Goal: Communication & Community: Answer question/provide support

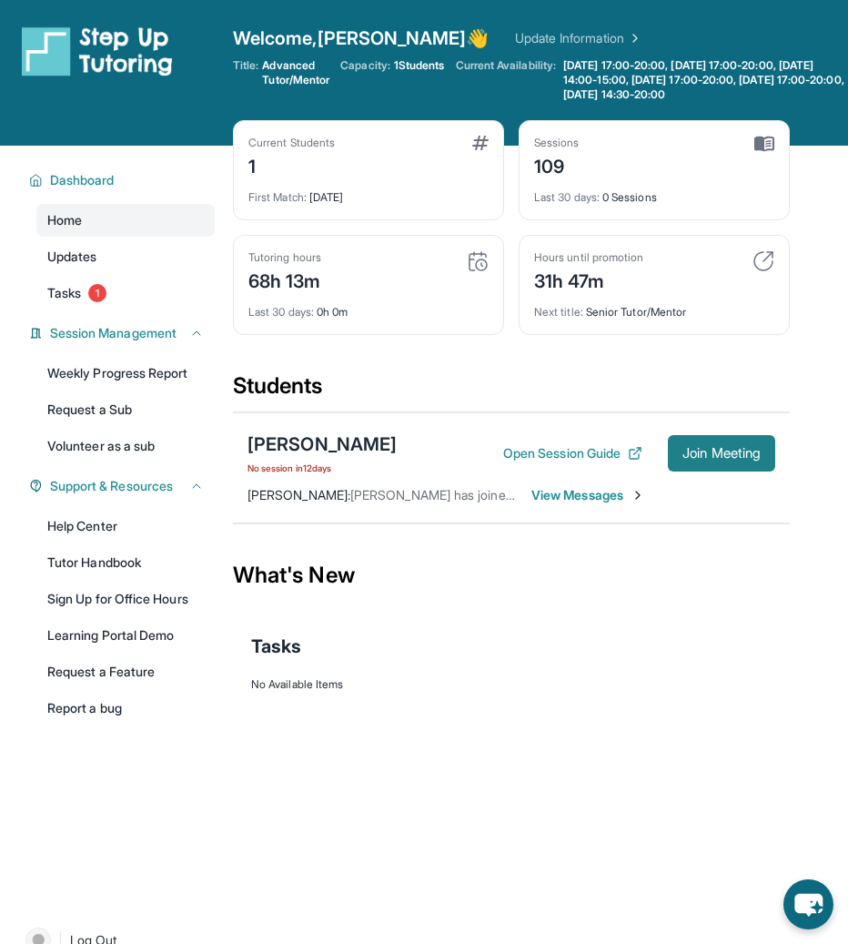
click at [707, 459] on span "Join Meeting" at bounding box center [722, 453] width 78 height 11
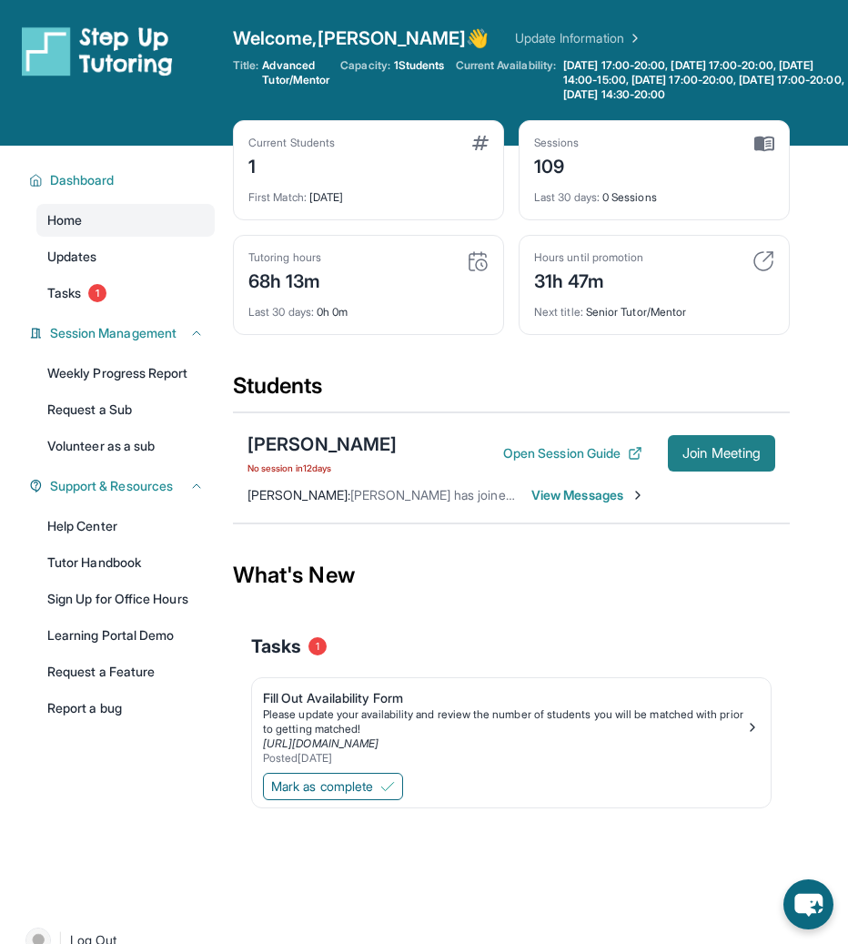
click at [719, 459] on span "Join Meeting" at bounding box center [722, 453] width 78 height 11
click at [723, 459] on span "Join Meeting" at bounding box center [722, 453] width 78 height 11
click at [594, 504] on span "View Messages" at bounding box center [588, 495] width 114 height 18
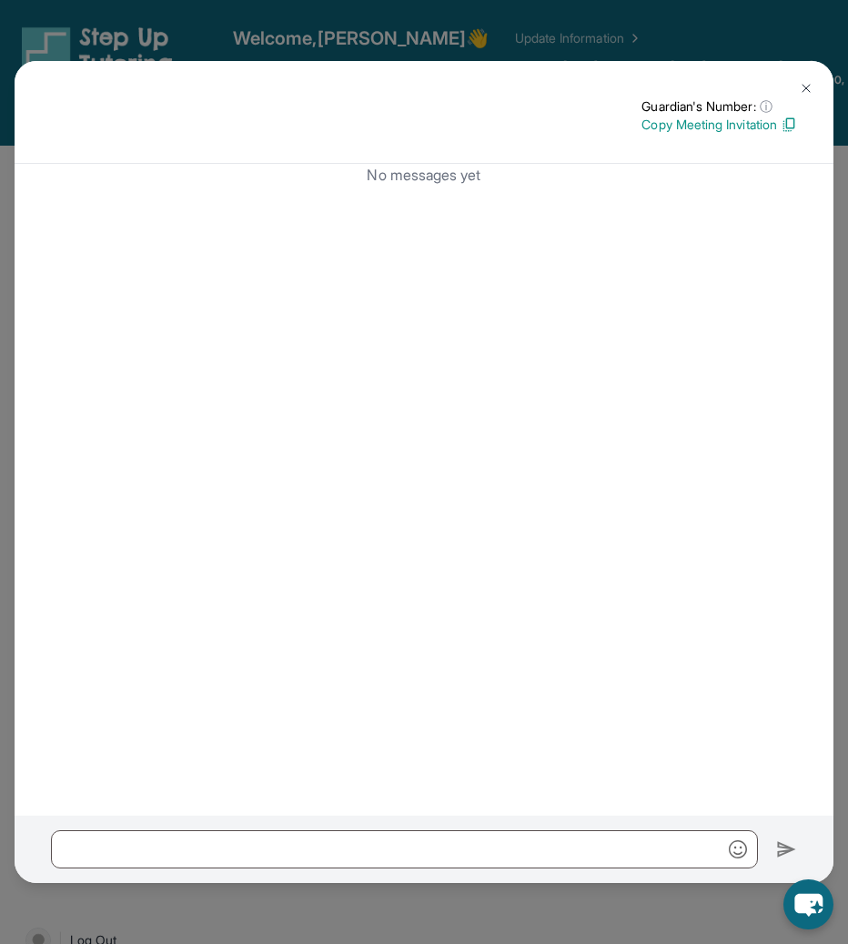
click at [807, 87] on img at bounding box center [806, 88] width 15 height 15
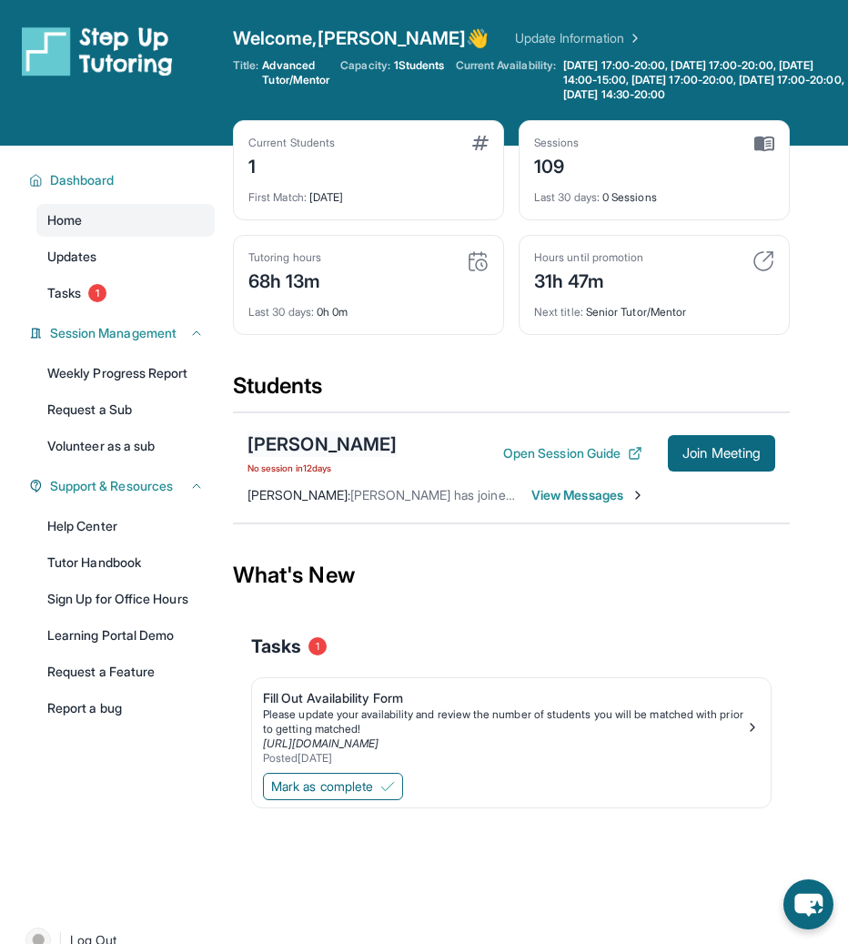
click at [348, 457] on div "[PERSON_NAME]" at bounding box center [322, 443] width 149 height 25
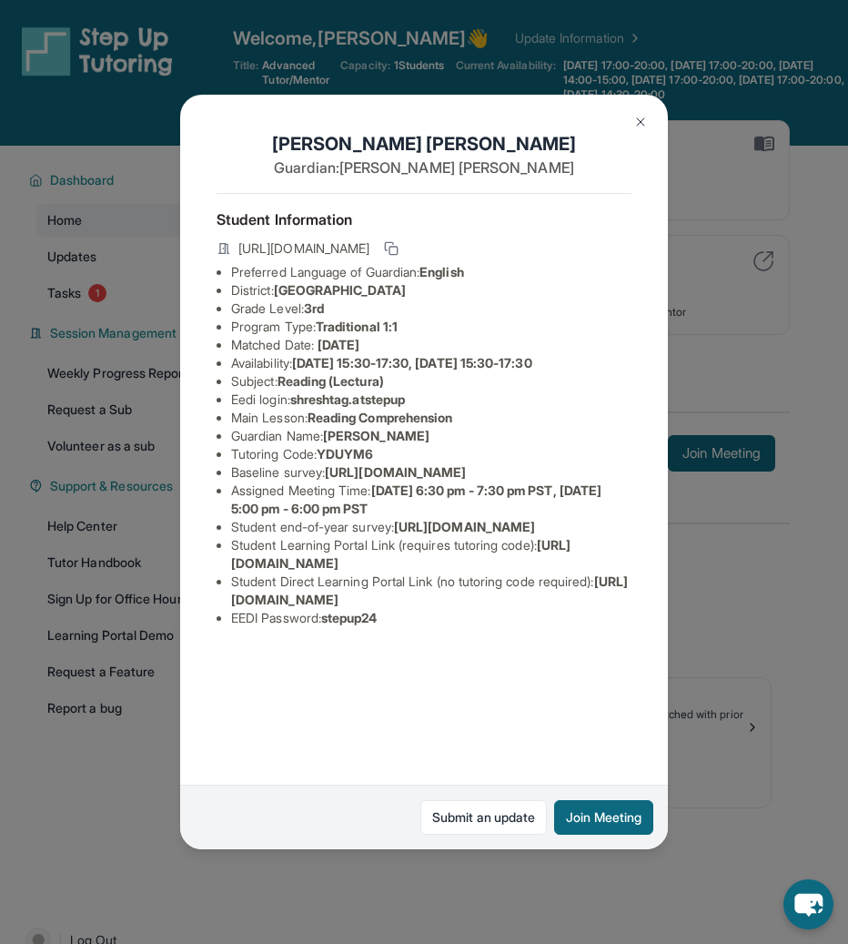
scroll to position [42, 0]
click at [521, 815] on link "Submit an update" at bounding box center [483, 817] width 127 height 35
click at [648, 130] on button at bounding box center [640, 122] width 36 height 36
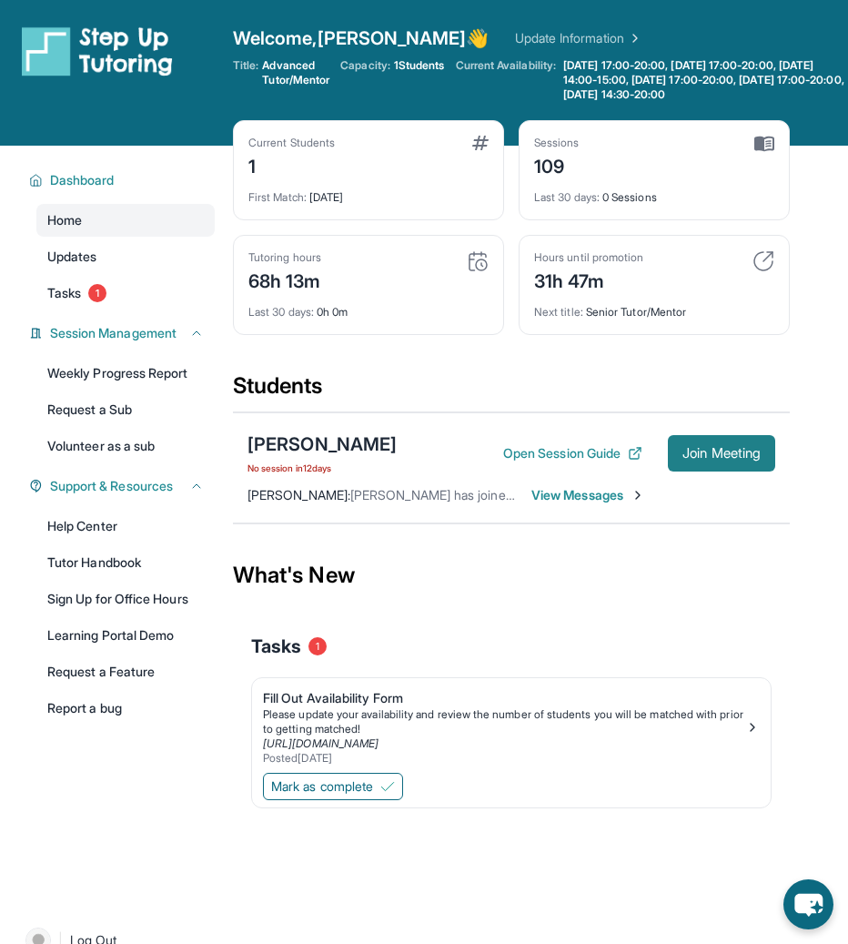
click at [724, 459] on span "Join Meeting" at bounding box center [722, 453] width 78 height 11
click at [347, 457] on div "[PERSON_NAME]" at bounding box center [322, 443] width 149 height 25
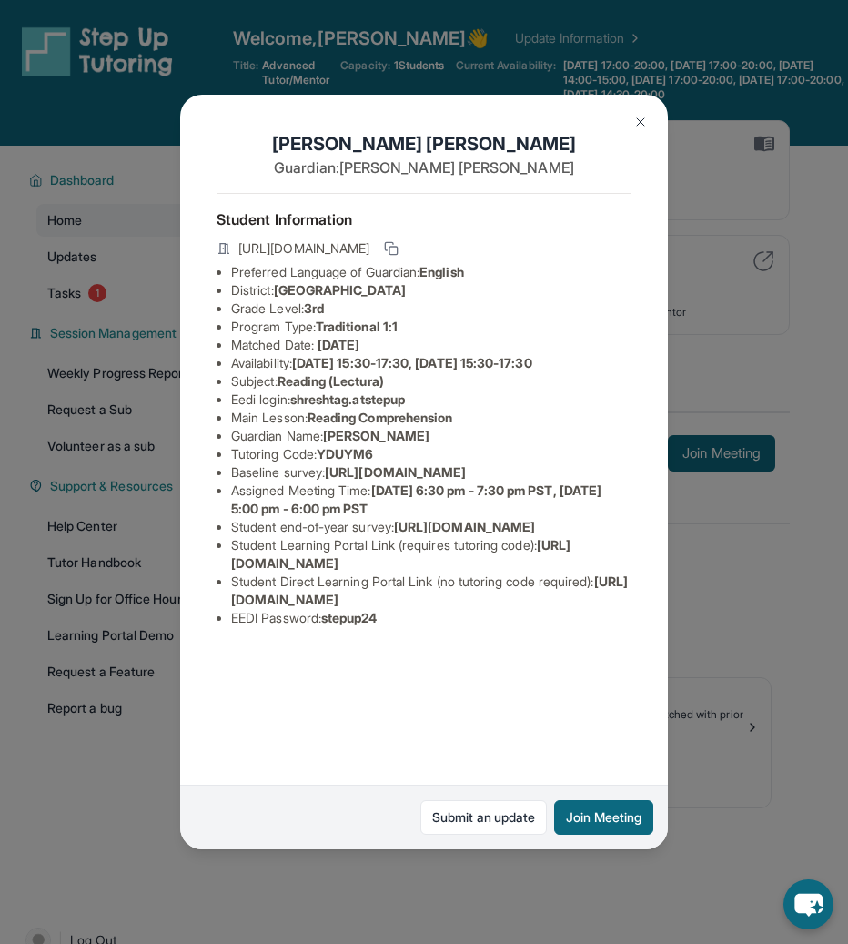
drag, startPoint x: 289, startPoint y: 698, endPoint x: 531, endPoint y: 711, distance: 242.4
click at [532, 609] on li "Student Direct Learning Portal Link (no tutoring code required) : [URL][DOMAIN_…" at bounding box center [431, 590] width 400 height 36
copy li "[URL][DOMAIN_NAME]"
click at [643, 126] on img at bounding box center [640, 122] width 15 height 15
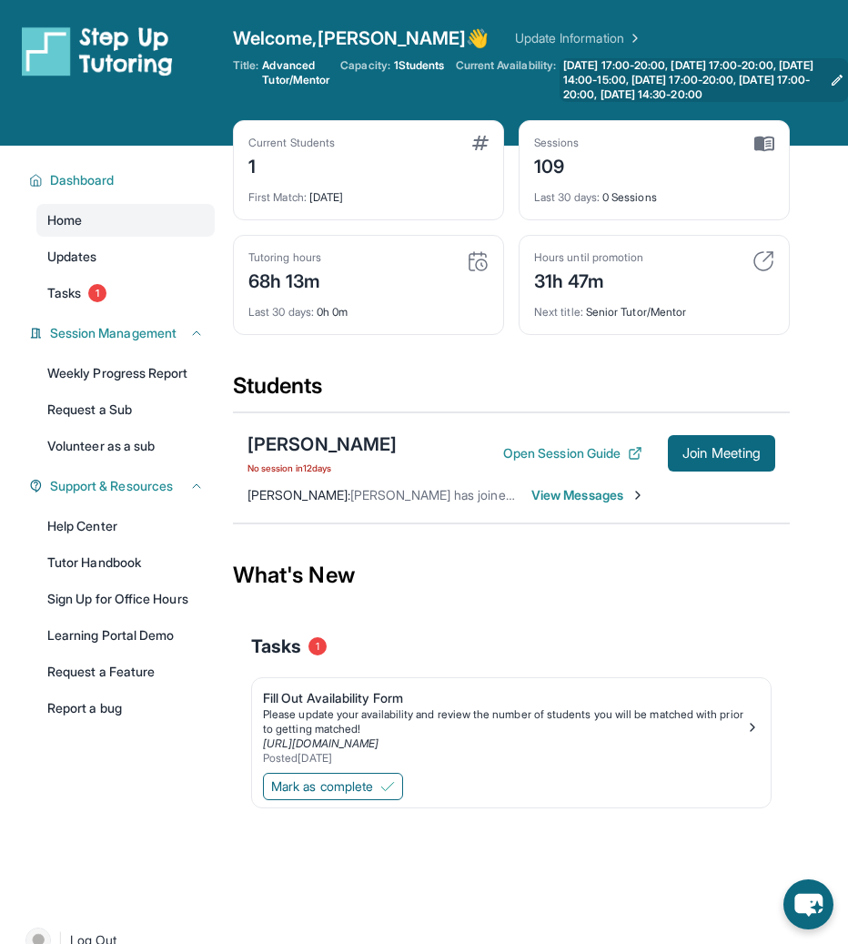
click at [832, 87] on icon at bounding box center [837, 80] width 15 height 15
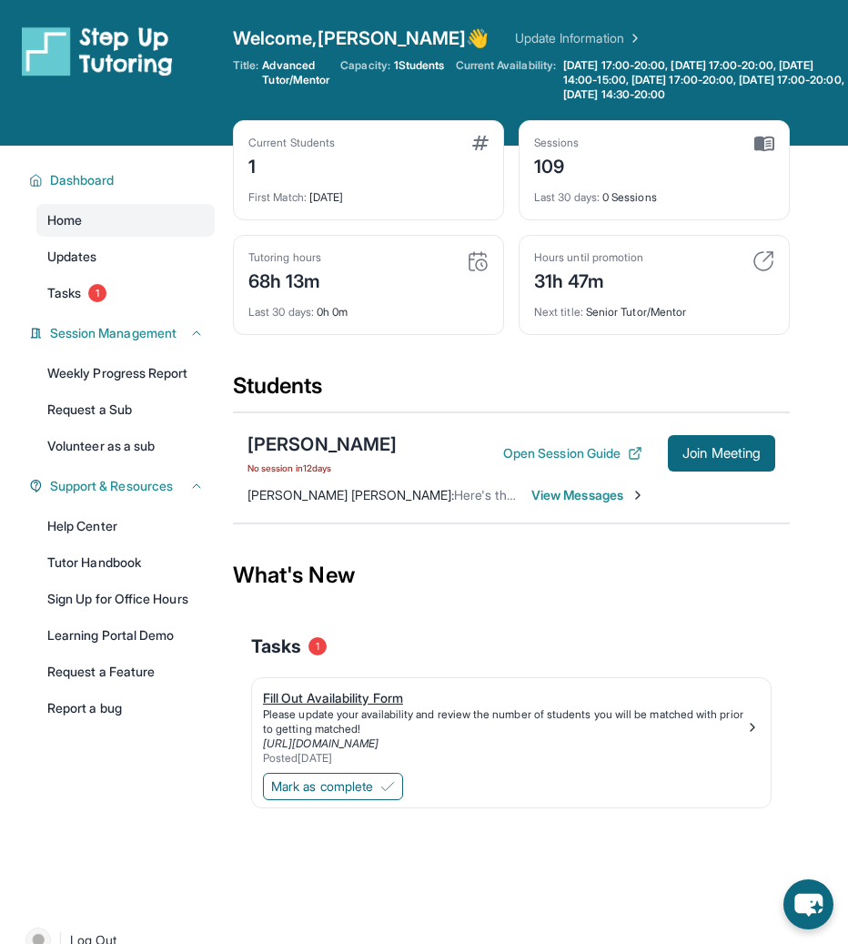
click at [379, 733] on div "Please update your availability and review the number of students you will be m…" at bounding box center [504, 721] width 482 height 29
click at [391, 792] on img at bounding box center [387, 786] width 15 height 15
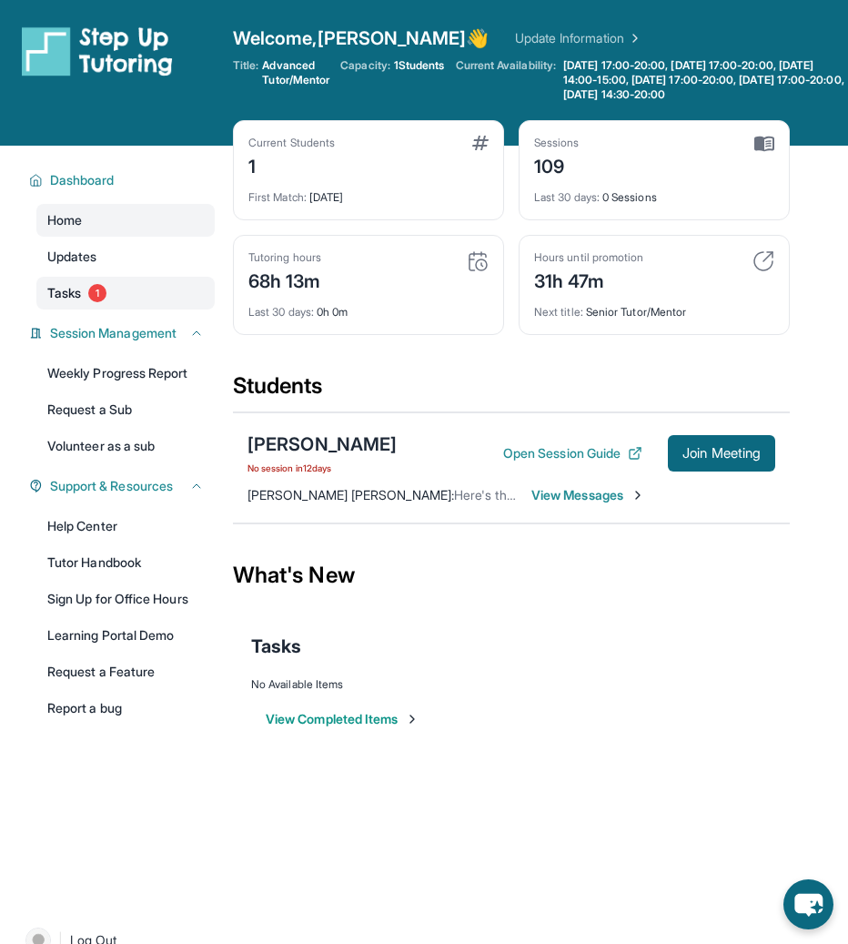
click at [103, 302] on span "1" at bounding box center [97, 293] width 18 height 18
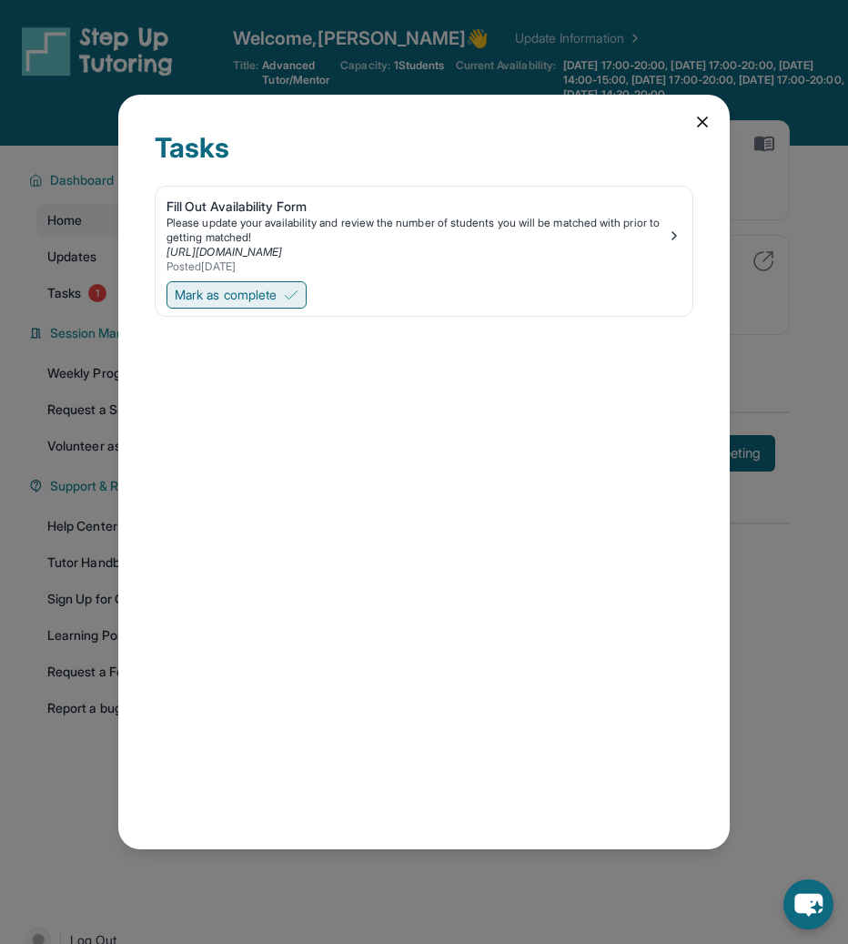
click at [312, 286] on div "Mark as complete" at bounding box center [424, 297] width 537 height 38
click at [277, 297] on span "Mark as complete" at bounding box center [226, 295] width 102 height 18
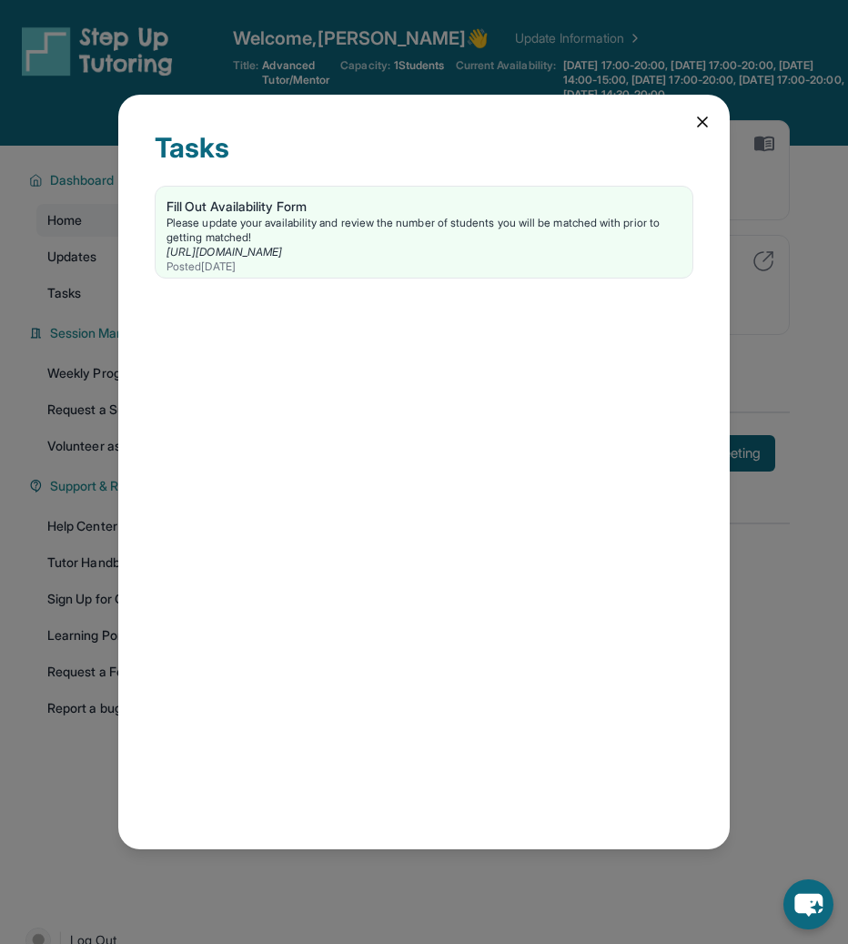
click at [708, 126] on icon at bounding box center [702, 122] width 18 height 18
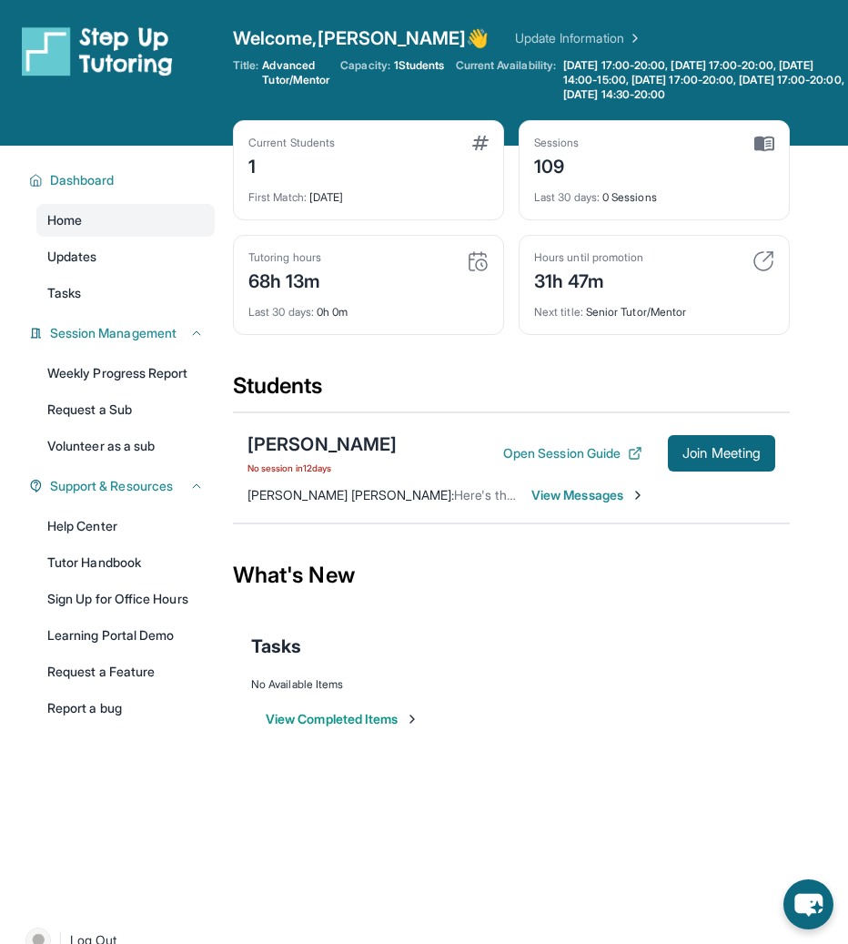
click at [595, 504] on span "View Messages" at bounding box center [588, 495] width 114 height 18
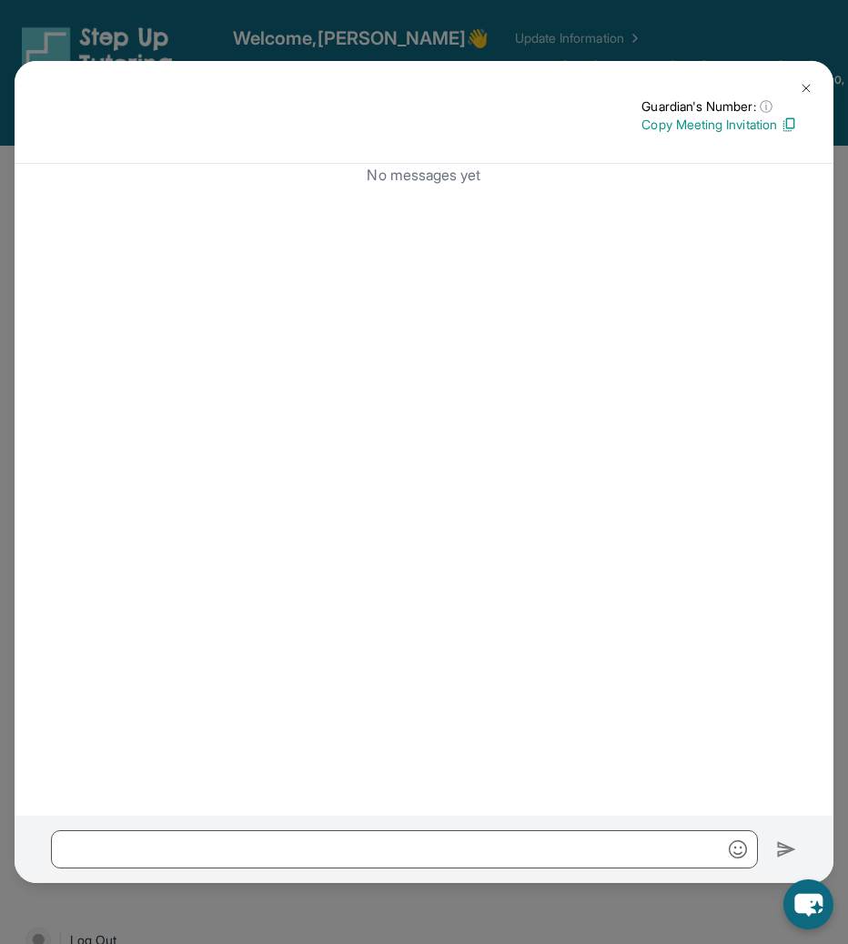
click at [805, 92] on img at bounding box center [806, 88] width 15 height 15
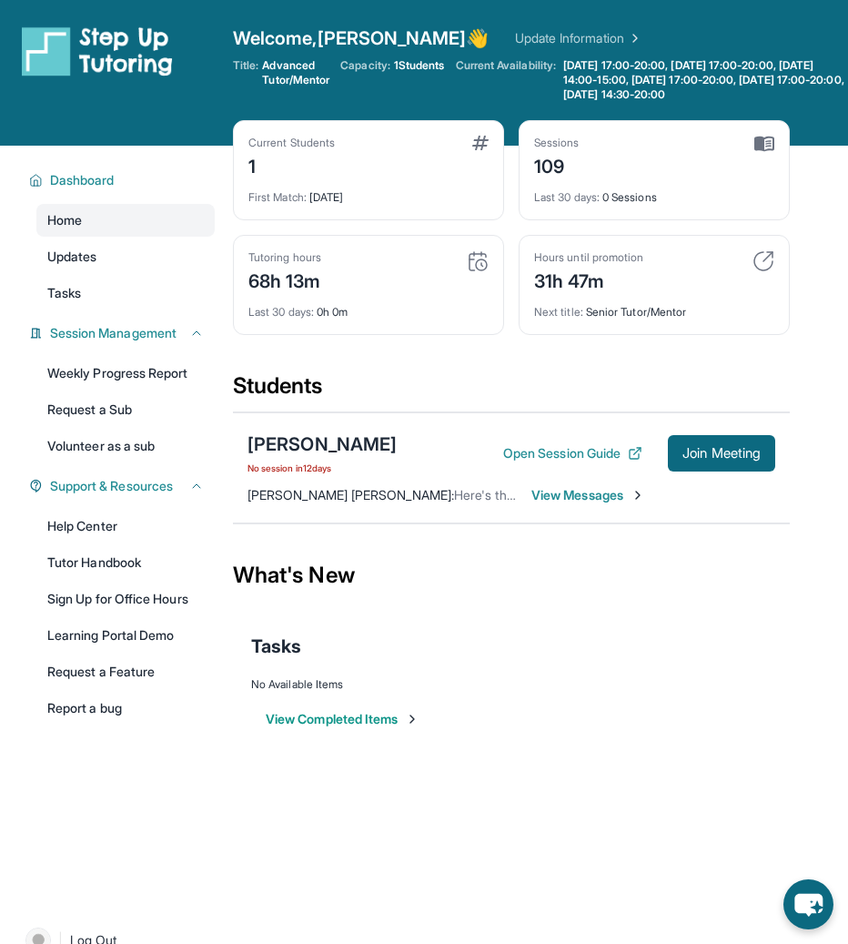
click at [344, 517] on div "Shreshta Girish No session in 12 days Open Session Guide Join Meeting Andrea He…" at bounding box center [511, 467] width 557 height 111
click at [332, 501] on span "Andrea Hernandez Moreno :" at bounding box center [351, 494] width 207 height 15
click at [610, 461] on button "Open Session Guide" at bounding box center [572, 453] width 139 height 18
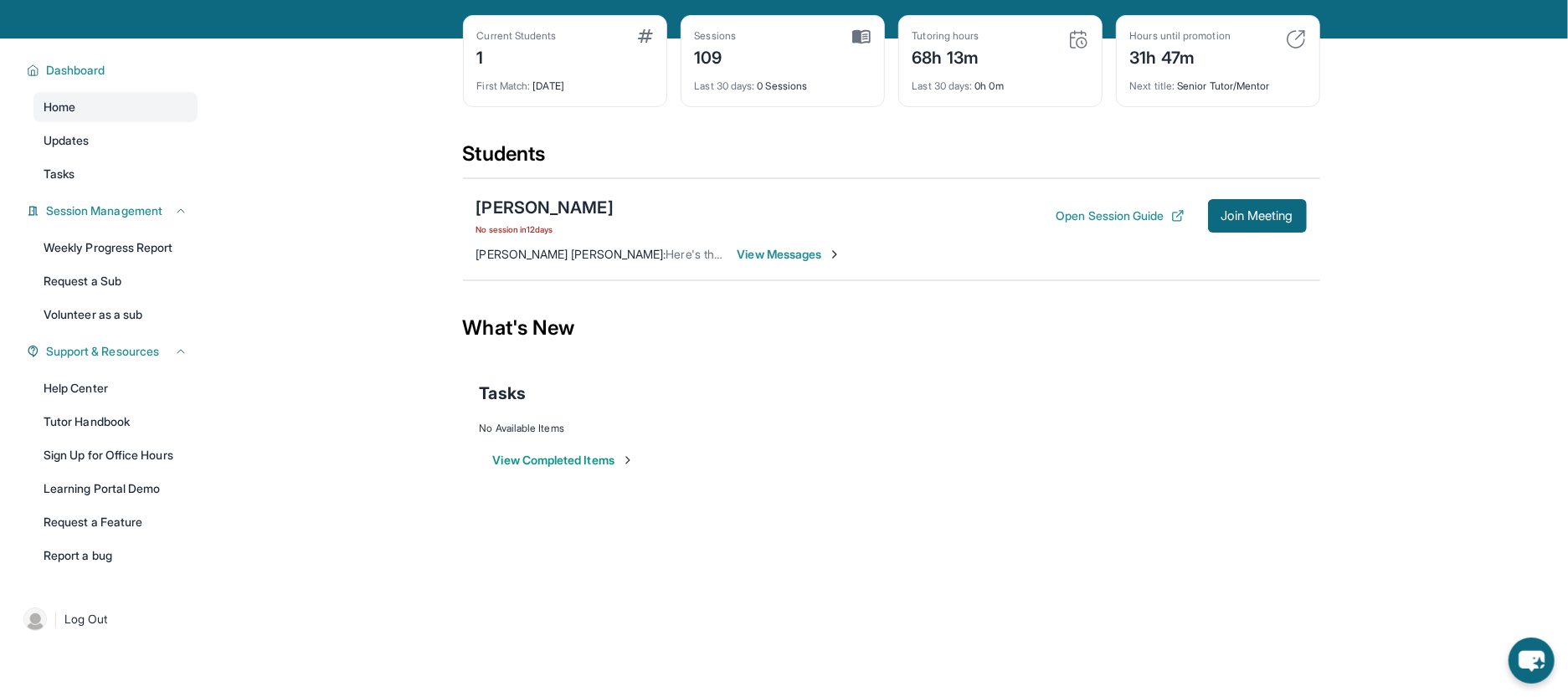
scroll to position [86, 0]
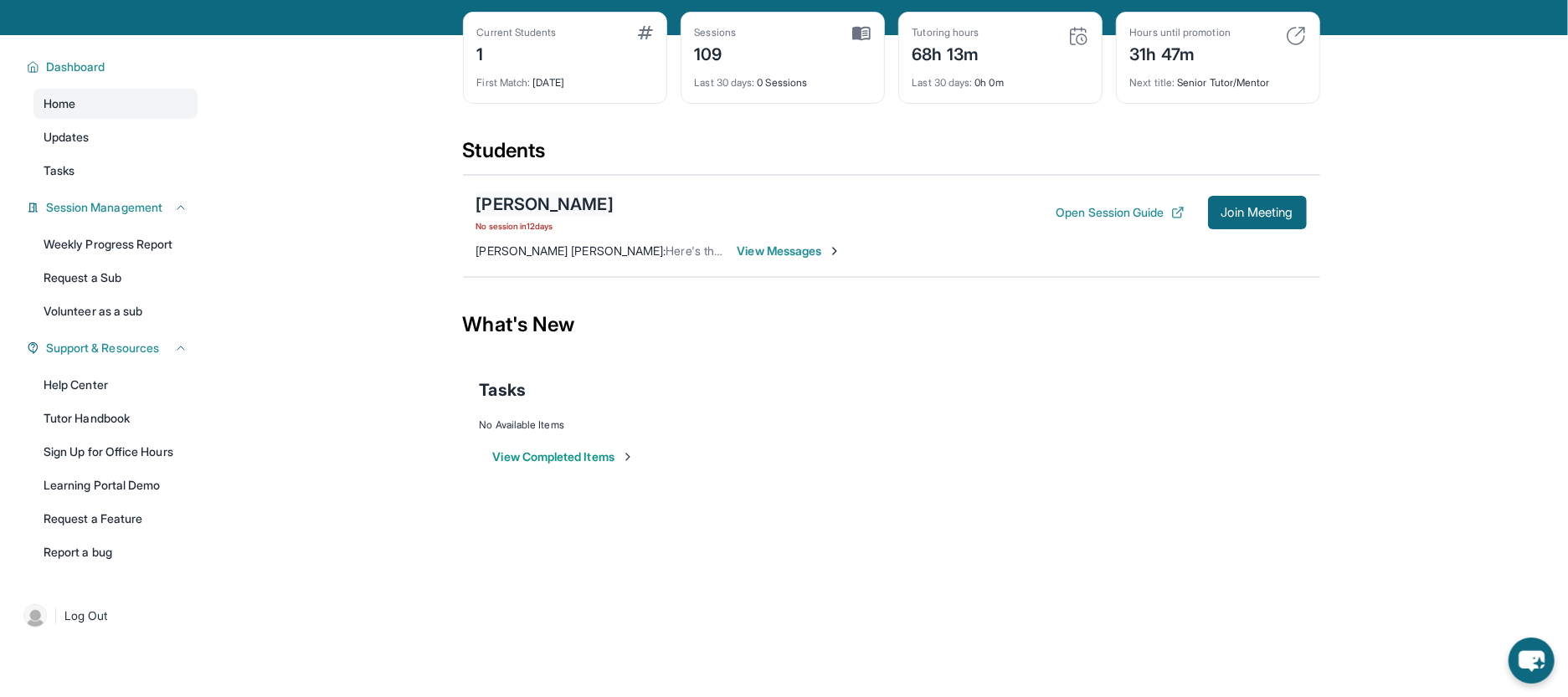
click at [569, 208] on div "[PERSON_NAME]" at bounding box center [544, 203] width 137 height 23
